Goal: Task Accomplishment & Management: Use online tool/utility

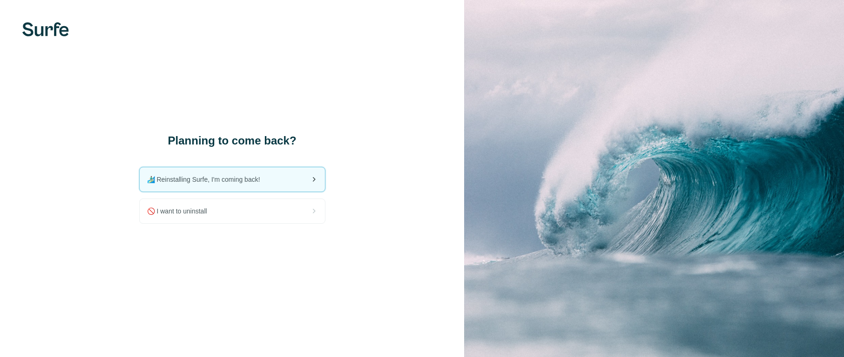
click at [249, 175] on span "🏄🏻‍♂️ Reinstalling Surfe, I'm coming back!" at bounding box center [207, 179] width 121 height 9
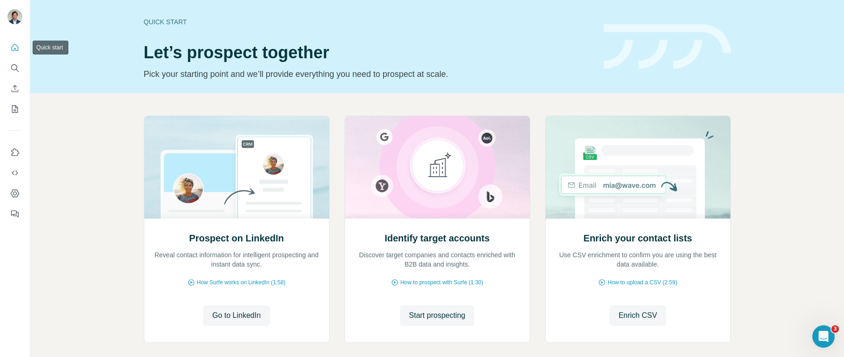
click at [14, 46] on icon "Quick start" at bounding box center [14, 47] width 9 height 9
click at [14, 190] on icon "Dashboard" at bounding box center [14, 192] width 9 height 9
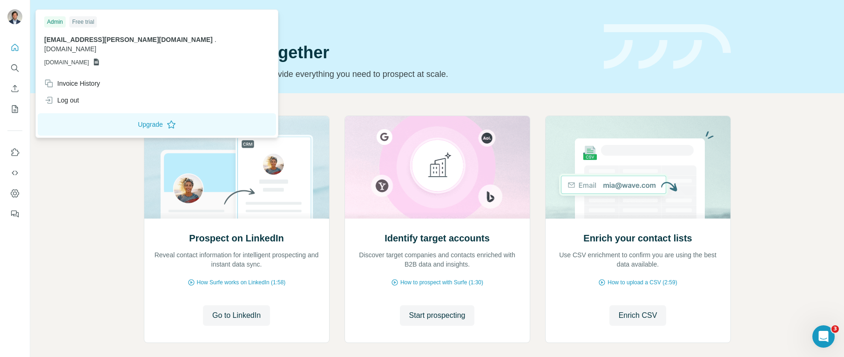
click at [9, 17] on img at bounding box center [14, 16] width 15 height 15
click at [78, 95] on div "Log out" at bounding box center [61, 99] width 35 height 9
